Goal: Transaction & Acquisition: Purchase product/service

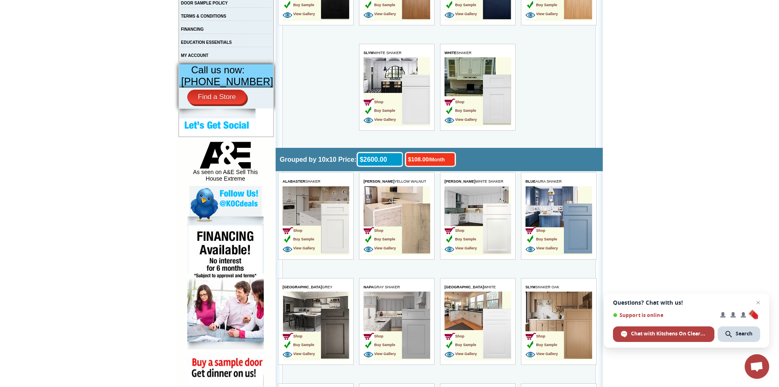
scroll to position [327, 0]
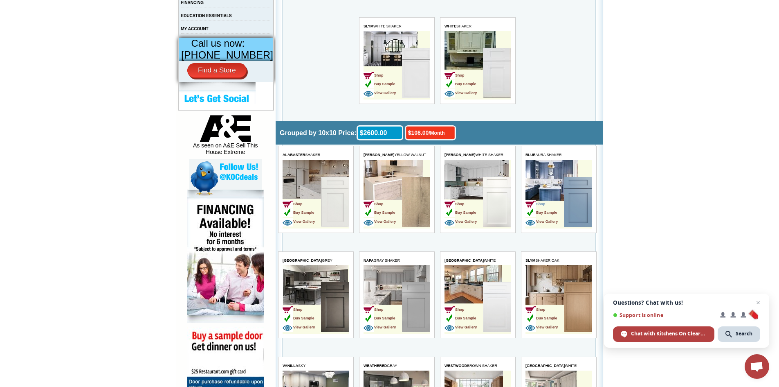
click at [543, 203] on span "Shop" at bounding box center [536, 204] width 20 height 4
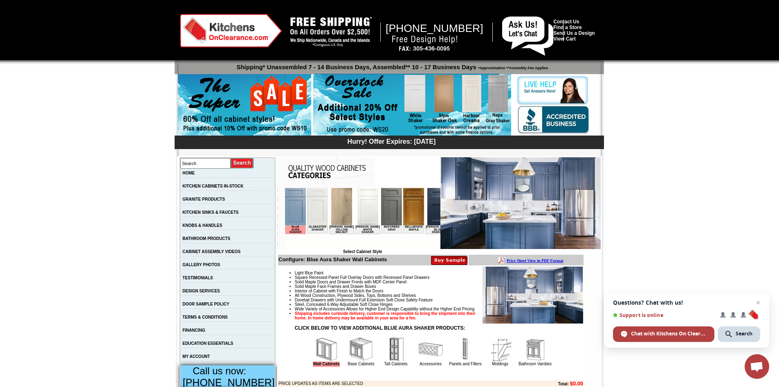
click at [432, 214] on img at bounding box center [437, 206] width 21 height 37
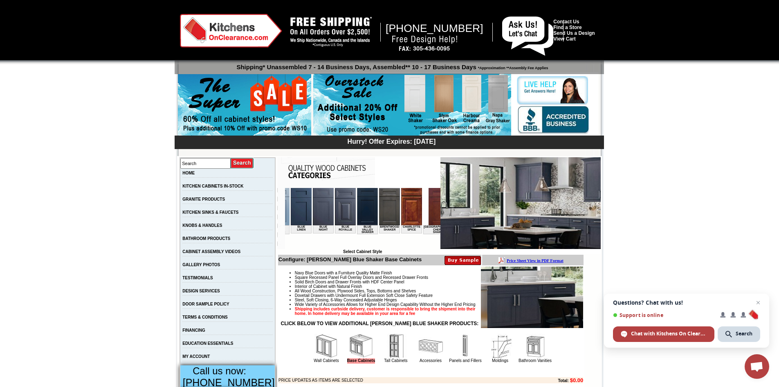
scroll to position [0, 162]
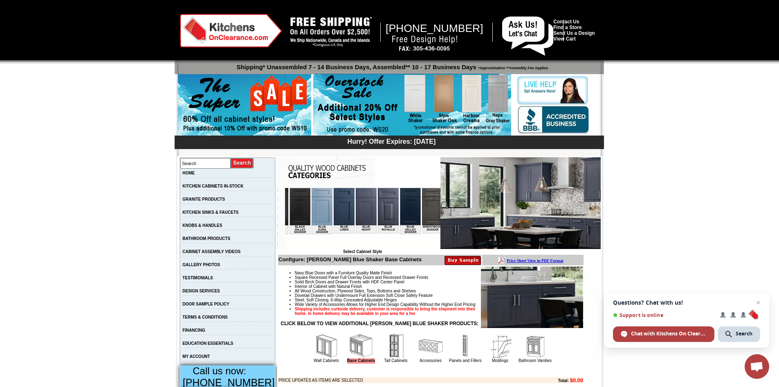
drag, startPoint x: 296, startPoint y: 248, endPoint x: 587, endPoint y: 439, distance: 347.8
click at [311, 218] on img at bounding box center [321, 206] width 21 height 37
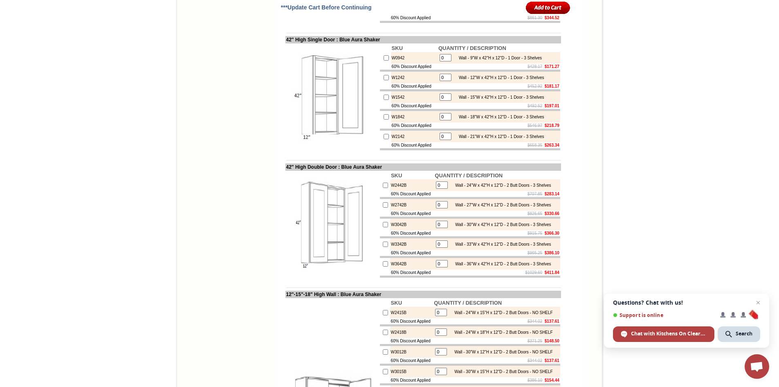
scroll to position [915, 0]
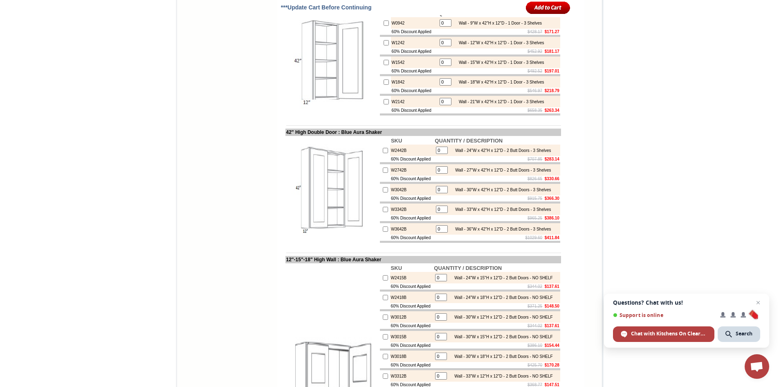
click at [383, 232] on input "checkbox" at bounding box center [385, 228] width 5 height 5
checkbox input "true"
drag, startPoint x: 440, startPoint y: 299, endPoint x: 432, endPoint y: 301, distance: 8.3
click at [436, 232] on input "1" at bounding box center [442, 228] width 12 height 7
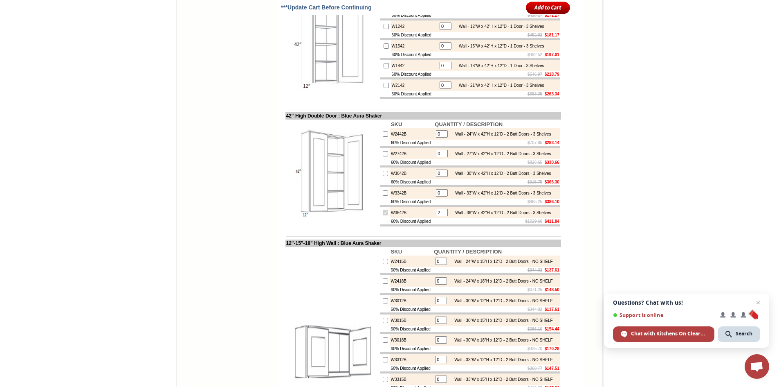
scroll to position [956, 0]
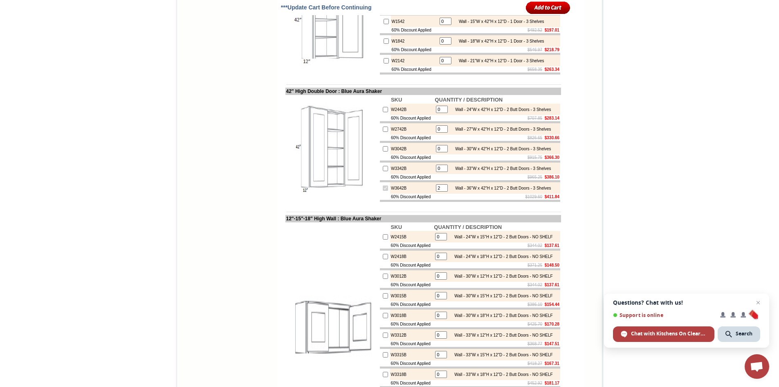
type input "2"
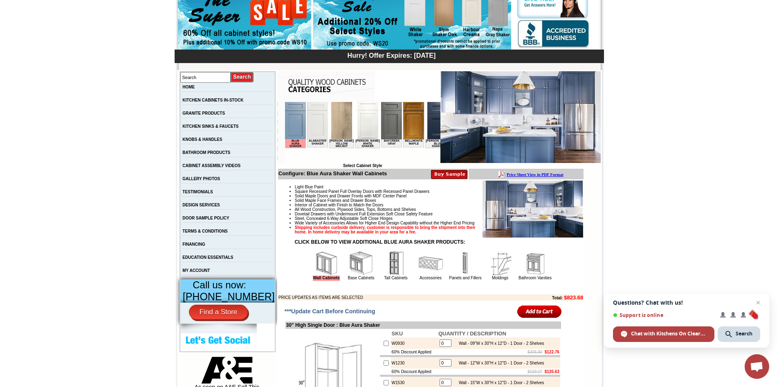
scroll to position [178, 0]
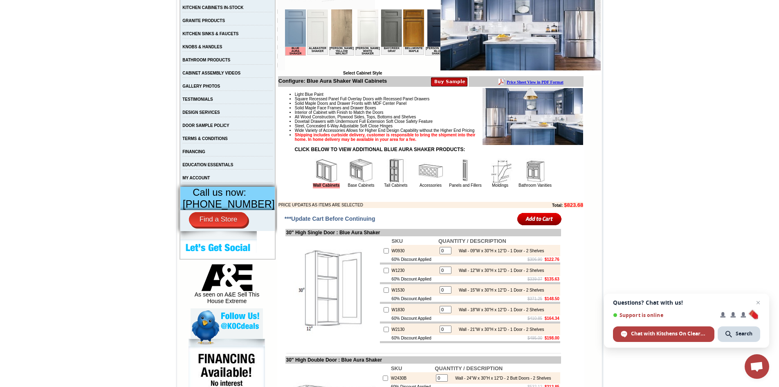
click at [386, 183] on img at bounding box center [396, 170] width 25 height 25
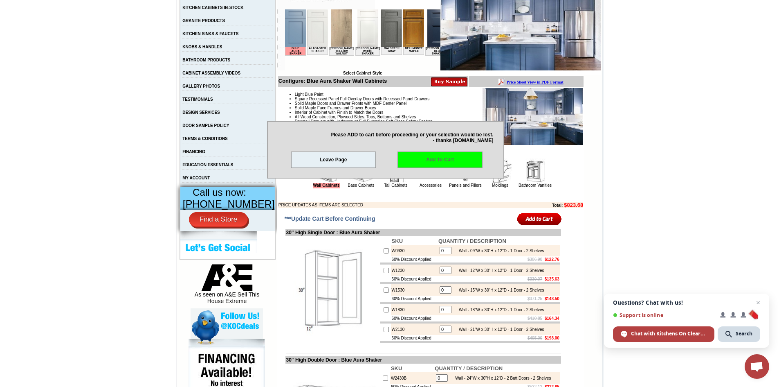
click at [451, 162] on link "Add To Cart" at bounding box center [440, 159] width 85 height 16
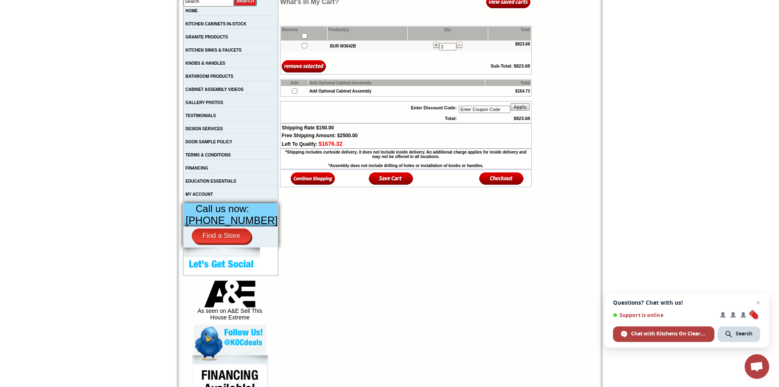
scroll to position [41, 0]
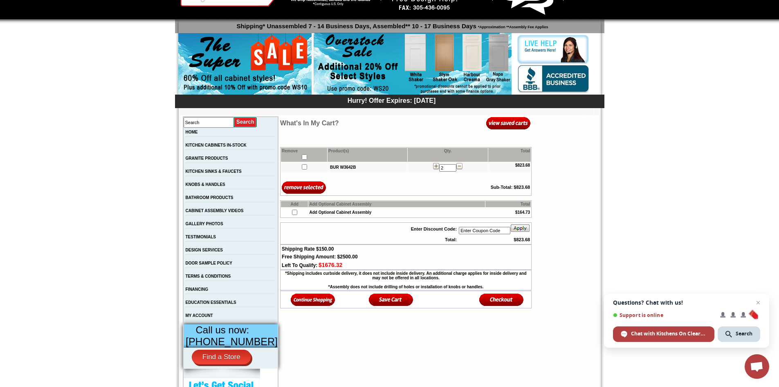
click at [299, 306] on img at bounding box center [313, 300] width 45 height 14
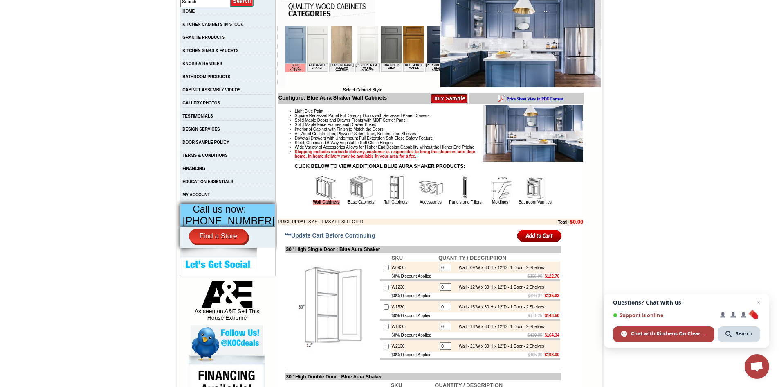
scroll to position [143, 0]
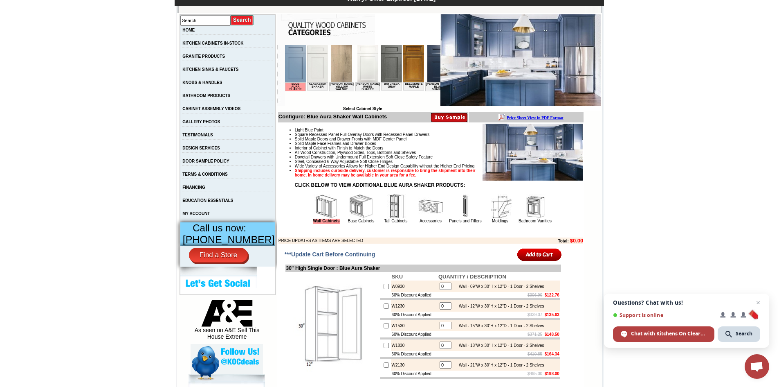
click at [462, 218] on img at bounding box center [465, 206] width 25 height 25
